Goal: Find contact information: Find contact information

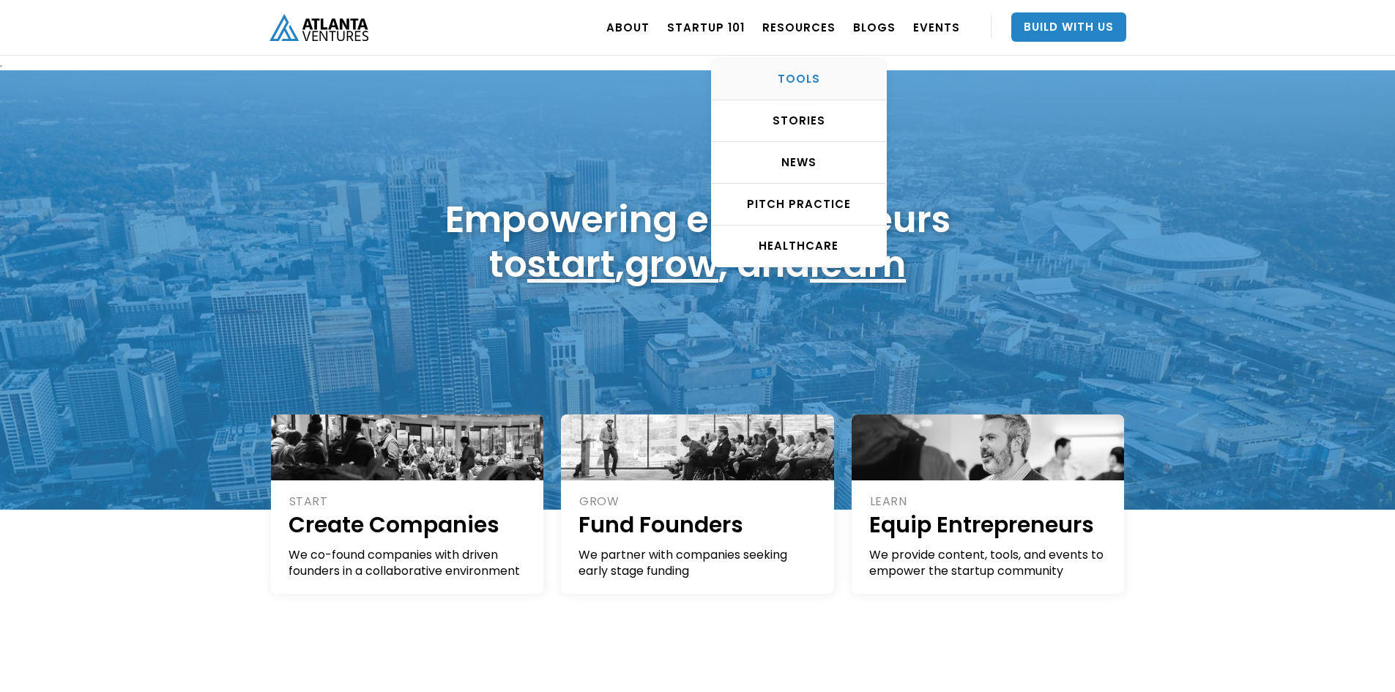
click at [812, 72] on div "TOOLS" at bounding box center [799, 79] width 174 height 15
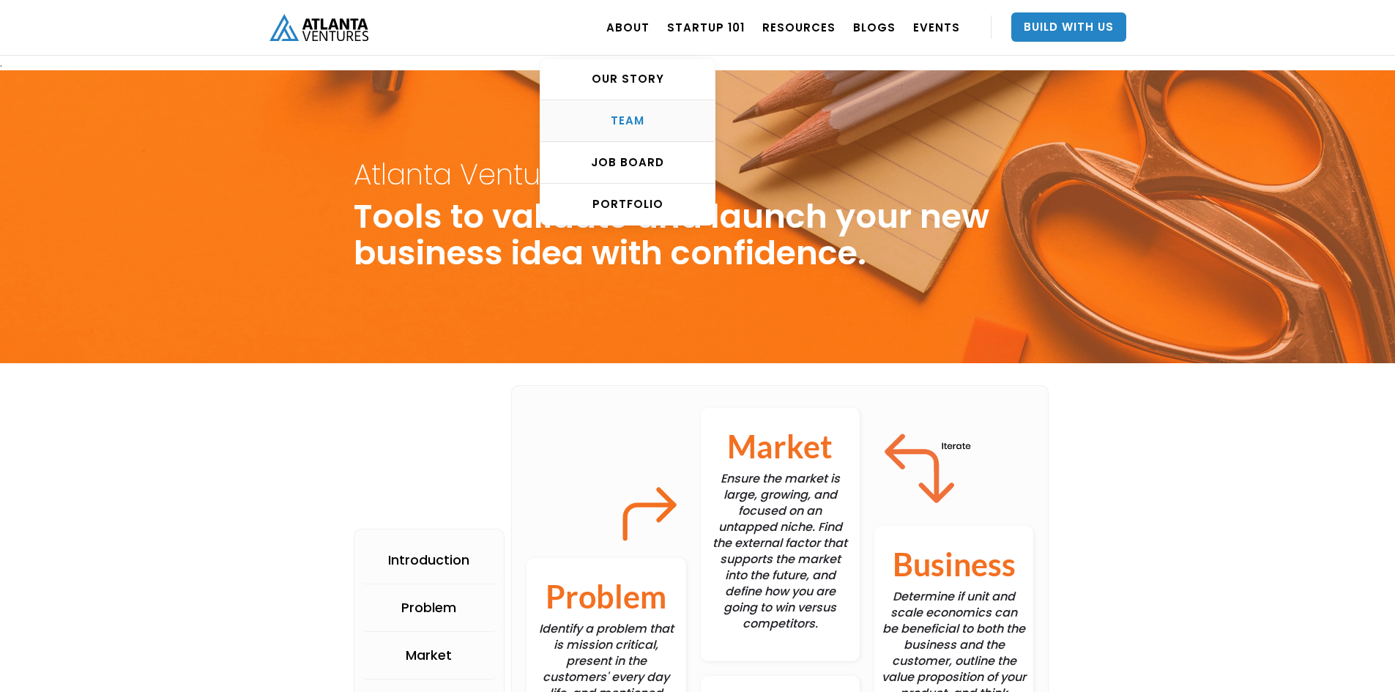
click at [643, 117] on div "TEAM" at bounding box center [627, 120] width 174 height 15
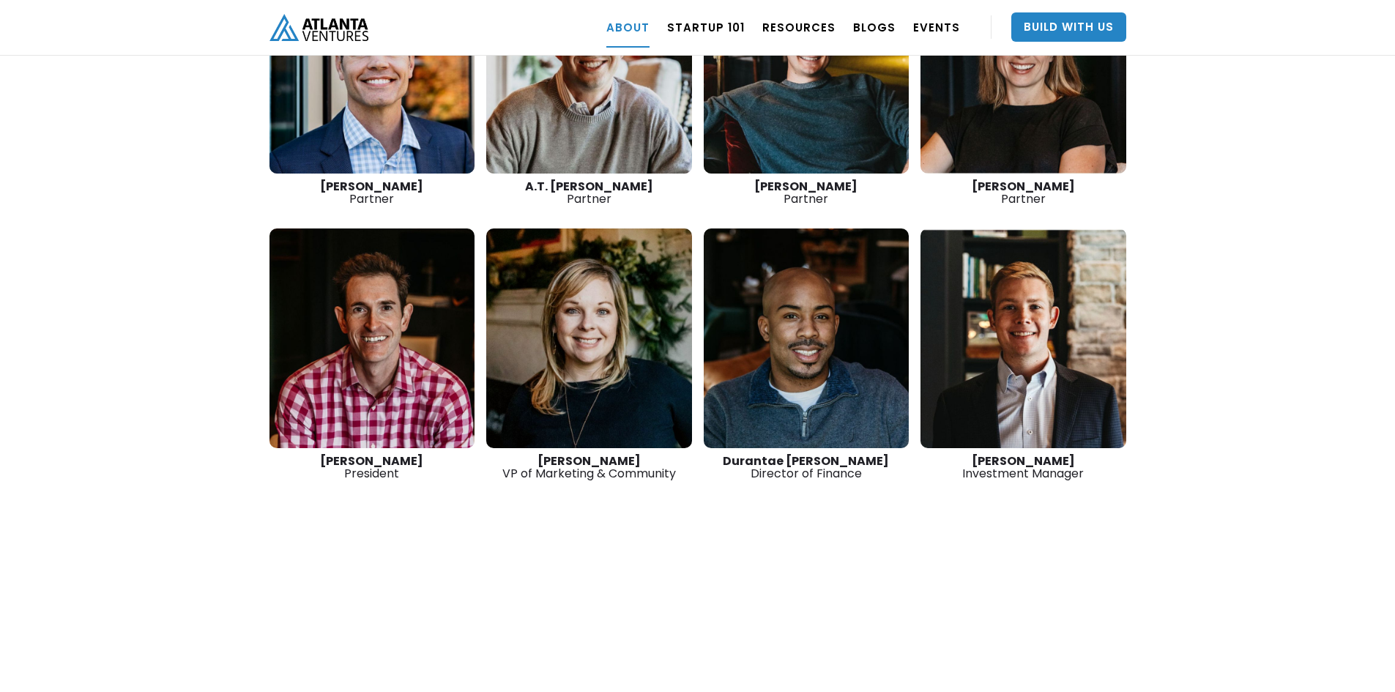
scroll to position [2294, 0]
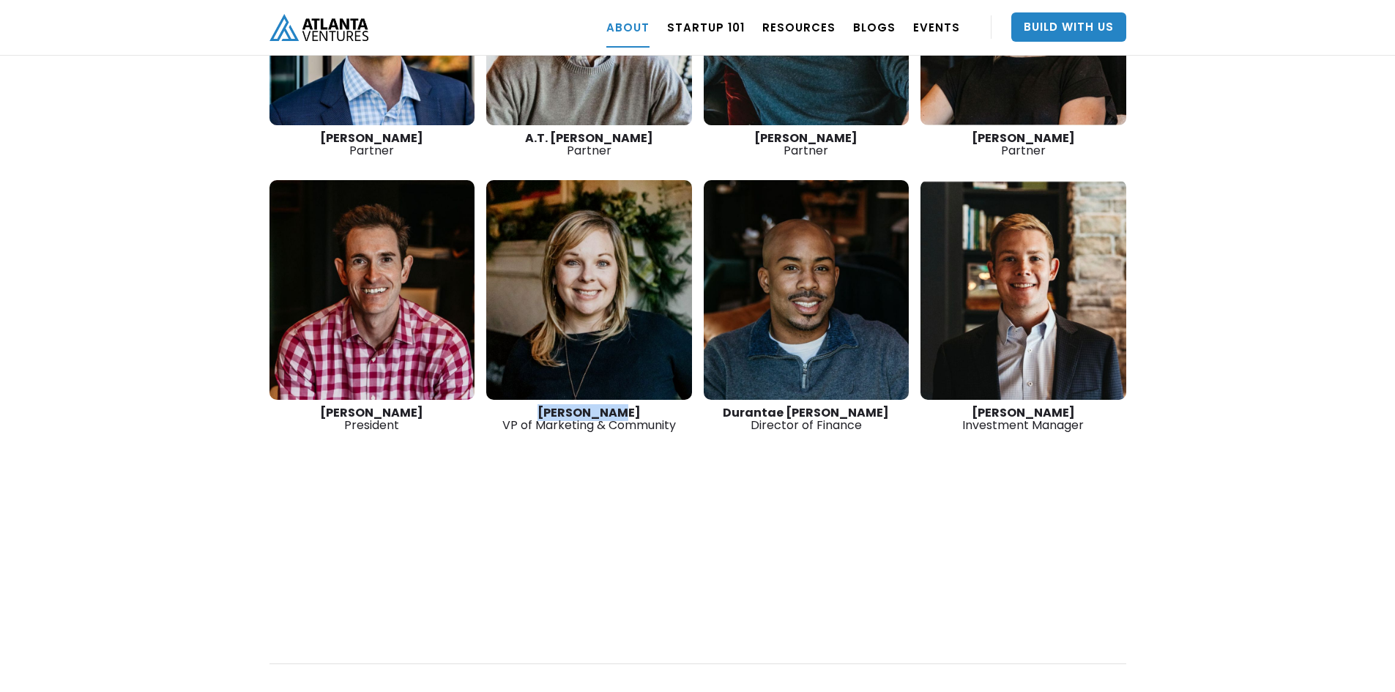
drag, startPoint x: 633, startPoint y: 366, endPoint x: 553, endPoint y: 365, distance: 79.8
click at [553, 406] on div "[PERSON_NAME] VP of Marketing & Community" at bounding box center [589, 418] width 206 height 25
copy strong "[PERSON_NAME]"
